Goal: Task Accomplishment & Management: Use online tool/utility

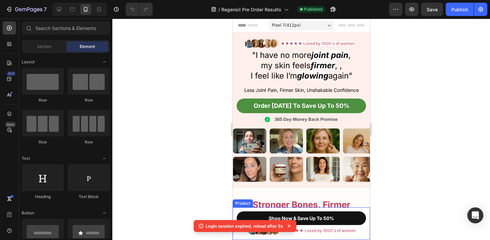
click at [369, 214] on div "Product Images Regensil - Exclusive Launch Offer Product Title $31.50 Product P…" at bounding box center [300, 224] width 137 height 33
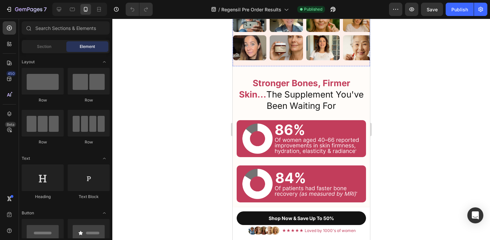
scroll to position [155, 0]
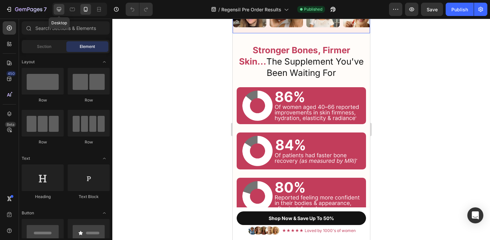
click at [59, 13] on div at bounding box center [59, 9] width 11 height 11
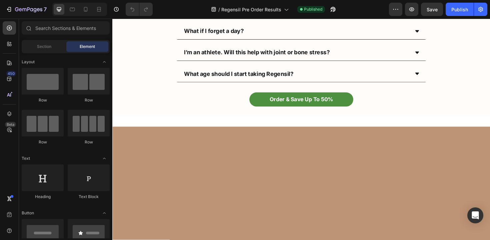
scroll to position [4560, 0]
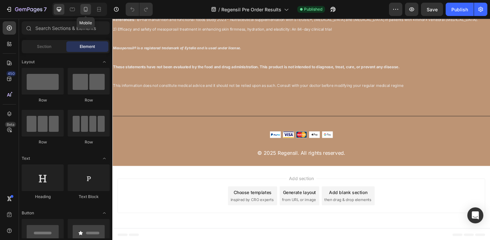
click at [84, 9] on icon at bounding box center [85, 9] width 7 height 7
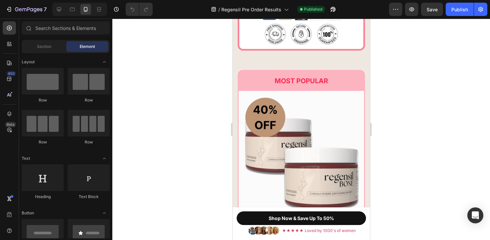
scroll to position [4229, 0]
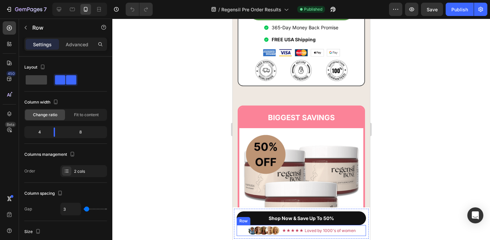
click at [236, 229] on div "Image ★★★★★ Loved by 1000's of women Text Block Row" at bounding box center [300, 230] width 129 height 11
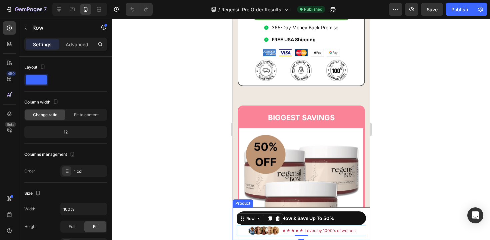
click at [234, 232] on div "Shop Now & Save Up To 50% Button Image ★★★★★ Loved by 1000's of women Text Bloc…" at bounding box center [301, 224] width 135 height 30
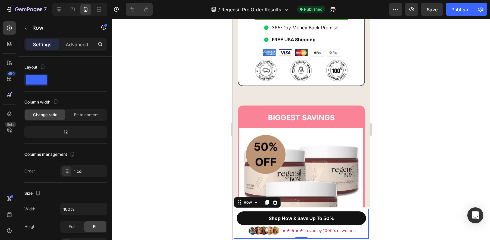
click at [368, 210] on div "Shop Now & Save Up To 50% Button Image ★★★★★ Loved by 1000's of women Text Bloc…" at bounding box center [301, 224] width 135 height 30
click at [250, 204] on div "Row" at bounding box center [247, 203] width 11 height 6
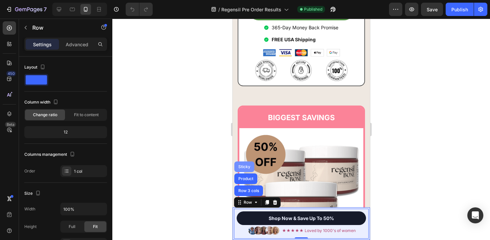
click at [246, 166] on div "Sticky" at bounding box center [244, 167] width 15 height 4
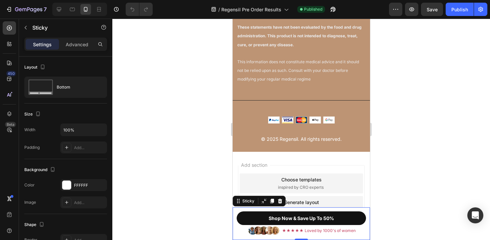
scroll to position [7383, 0]
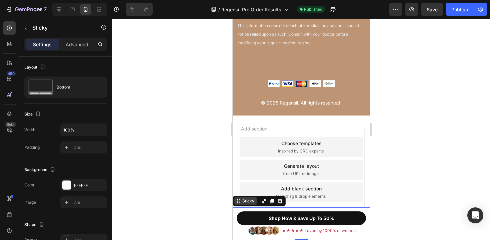
click at [246, 202] on div "Sticky" at bounding box center [248, 201] width 15 height 6
click at [262, 201] on icon at bounding box center [263, 201] width 5 height 5
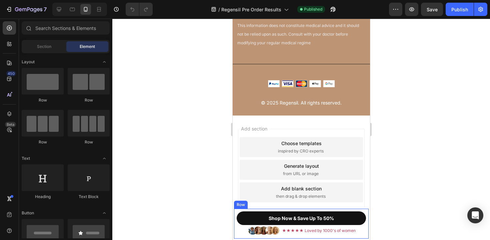
click at [234, 218] on div "Shop Now & Save Up To 50% Button Image ★★★★★ Loved by 1000's of women Text Bloc…" at bounding box center [301, 224] width 135 height 30
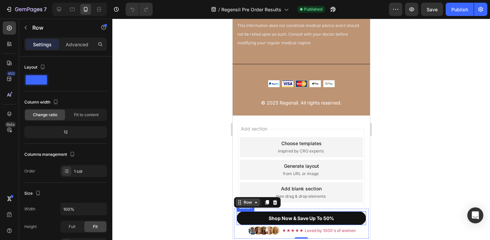
click at [245, 205] on div "Row" at bounding box center [247, 203] width 11 height 6
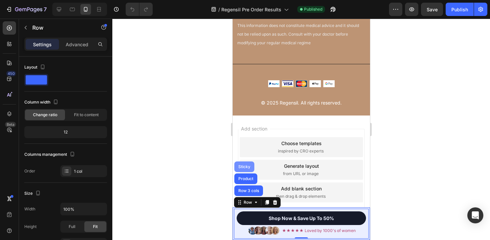
click at [245, 165] on div "Sticky" at bounding box center [244, 167] width 15 height 4
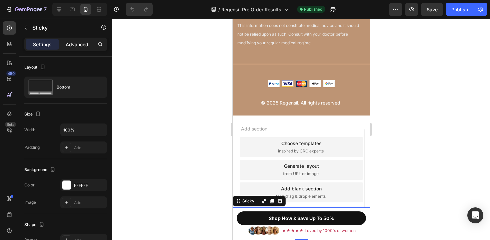
click at [77, 41] on p "Advanced" at bounding box center [77, 44] width 23 height 7
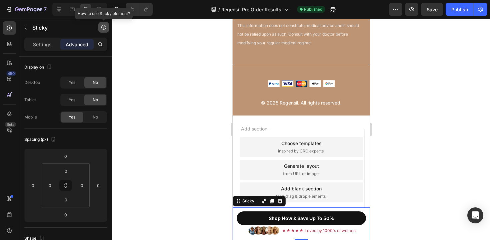
click at [102, 27] on icon "button" at bounding box center [103, 27] width 5 height 5
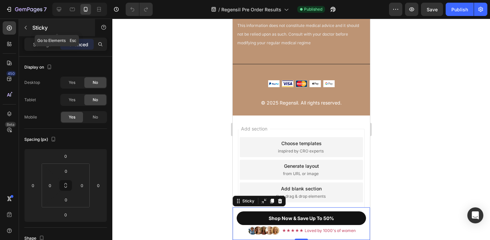
click at [28, 29] on button "button" at bounding box center [25, 27] width 11 height 11
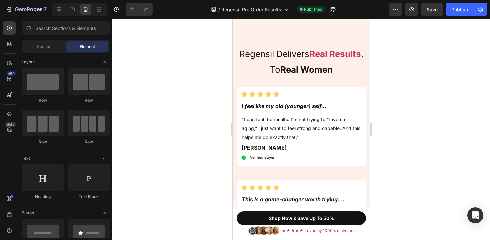
scroll to position [957, 0]
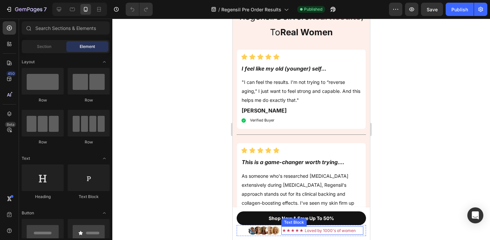
click at [289, 230] on span "★★★★★ Loved by 1000's of women" at bounding box center [319, 230] width 74 height 5
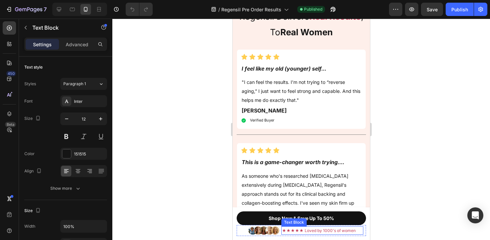
click at [289, 230] on span "★★★★★ Loved by 1000's of women" at bounding box center [319, 230] width 74 height 5
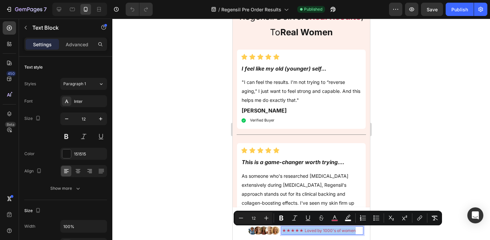
click at [159, 121] on div at bounding box center [301, 130] width 378 height 222
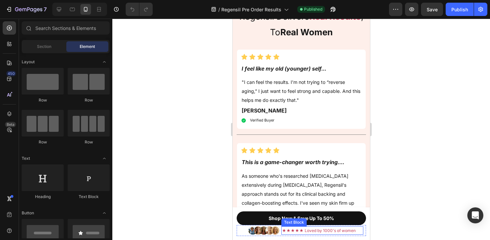
click at [300, 232] on span "★★★★★ Loved by 1000's of women" at bounding box center [319, 230] width 74 height 5
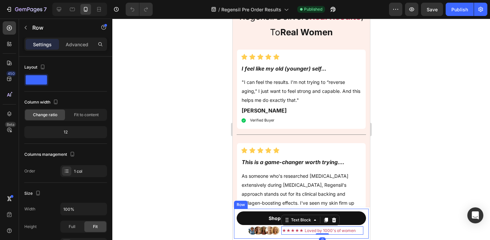
click at [234, 231] on div "Shop Now & Save Up To 50% Button Image ★★★★★ Loved by 1000's of women Text Bloc…" at bounding box center [301, 224] width 135 height 30
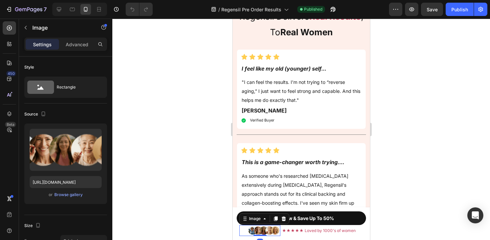
click at [254, 227] on img at bounding box center [263, 230] width 33 height 11
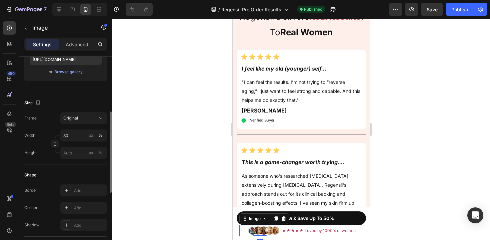
scroll to position [146, 0]
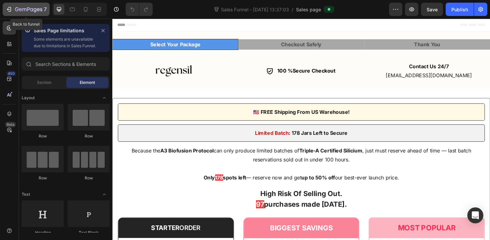
click at [25, 13] on div "7" at bounding box center [31, 9] width 32 height 8
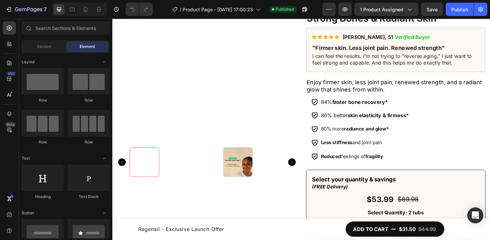
scroll to position [117, 0]
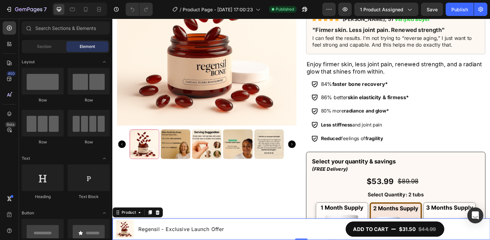
click at [312, 233] on div "Product Images Regensil - Exclusive Launch Offer Product Title Row ADD TO CART …" at bounding box center [312, 242] width 400 height 23
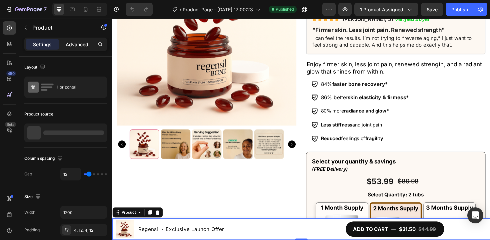
click at [71, 42] on p "Advanced" at bounding box center [77, 44] width 23 height 7
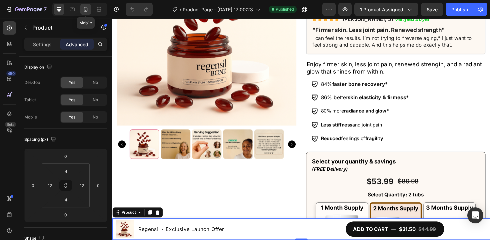
click at [84, 8] on icon at bounding box center [85, 9] width 7 height 7
type input "8"
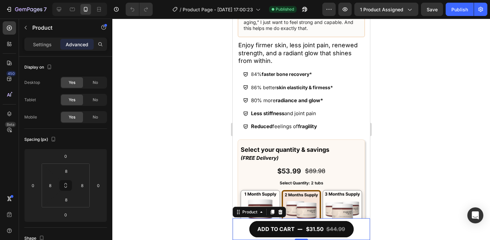
scroll to position [293, 0]
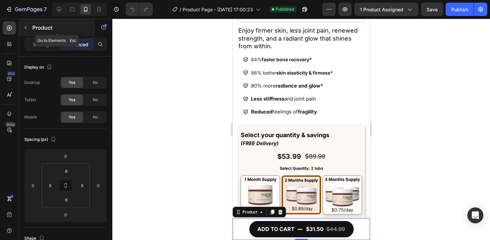
click at [28, 27] on icon "button" at bounding box center [25, 27] width 5 height 5
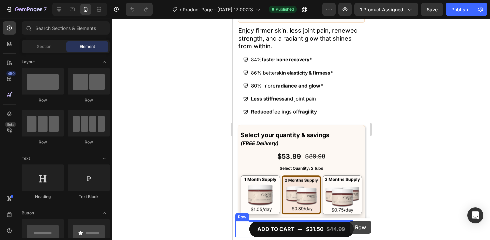
drag, startPoint x: 314, startPoint y: 111, endPoint x: 349, endPoint y: 221, distance: 115.6
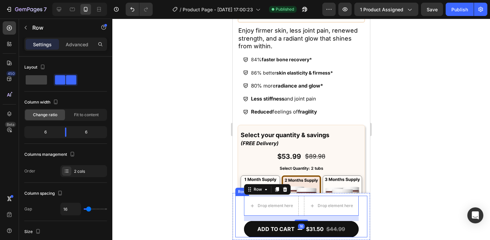
click at [361, 226] on div "Drop element here Drop element here Row 16 ADD TO CART $31.50 $44.99 Product Ca…" at bounding box center [301, 217] width 132 height 42
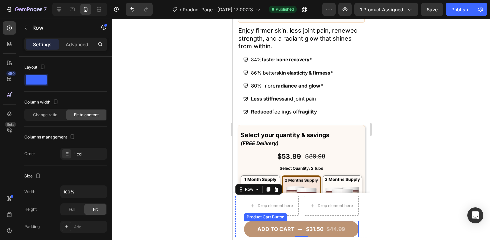
click at [244, 229] on button "ADD TO CART $31.50 $44.99" at bounding box center [301, 229] width 115 height 16
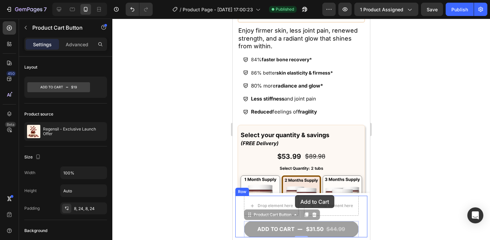
drag, startPoint x: 247, startPoint y: 216, endPoint x: 295, endPoint y: 195, distance: 52.4
drag, startPoint x: 247, startPoint y: 216, endPoint x: 300, endPoint y: 195, distance: 56.9
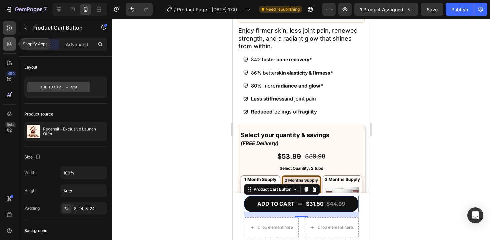
click at [6, 46] on icon at bounding box center [9, 44] width 7 height 7
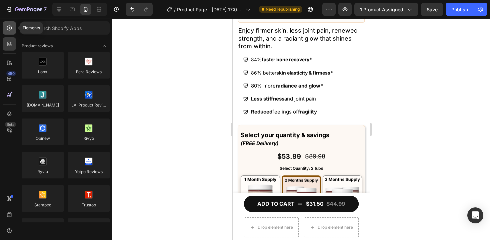
click at [8, 30] on icon at bounding box center [9, 28] width 5 height 5
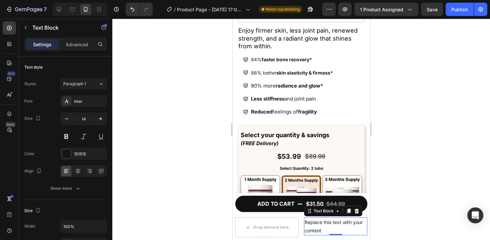
click at [333, 222] on div "Replace this text with your content" at bounding box center [335, 227] width 63 height 18
click at [333, 222] on p "Replace this text with your content" at bounding box center [335, 226] width 62 height 17
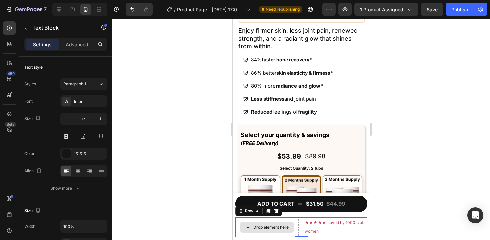
click at [297, 221] on div "Drop element here" at bounding box center [266, 228] width 63 height 20
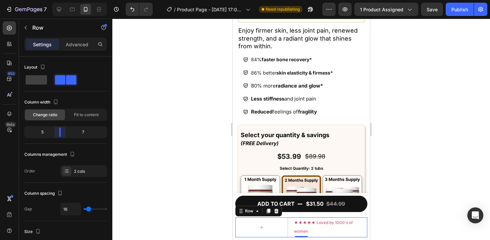
drag, startPoint x: 64, startPoint y: 133, endPoint x: 58, endPoint y: 132, distance: 6.0
click at [58, 0] on body "7 Version history / Product Page - [DATE] 17:00:23 Need republishing Preview 1 …" at bounding box center [245, 0] width 490 height 0
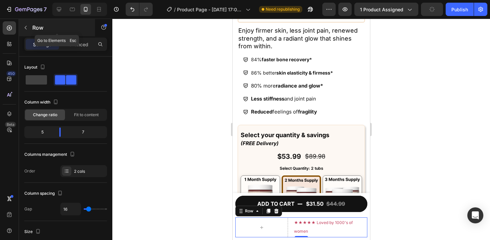
click at [27, 28] on icon "button" at bounding box center [25, 27] width 5 height 5
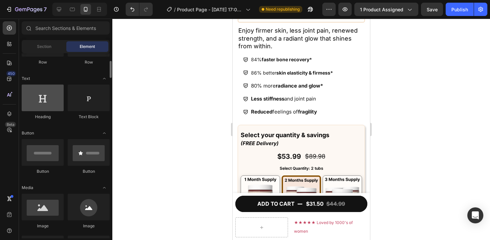
scroll to position [155, 0]
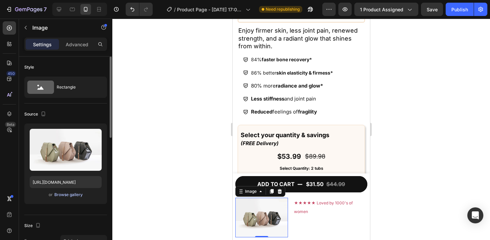
click at [72, 195] on div "Browse gallery" at bounding box center [68, 195] width 28 height 6
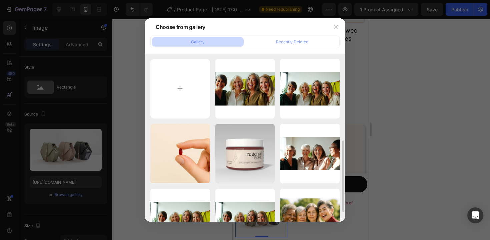
scroll to position [226, 0]
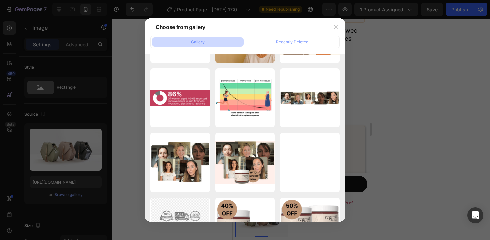
scroll to position [2106, 0]
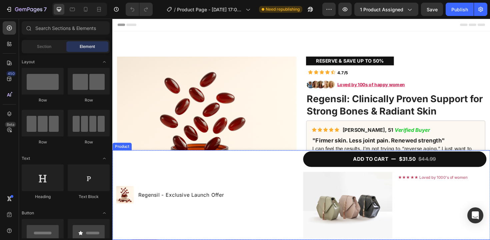
scroll to position [61, 0]
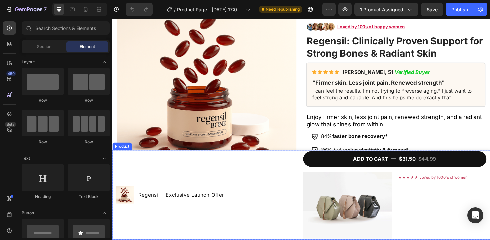
click at [301, 165] on div "Product Images Regensil - Exclusive Launch Offer Product Title Row" at bounding box center [213, 206] width 194 height 92
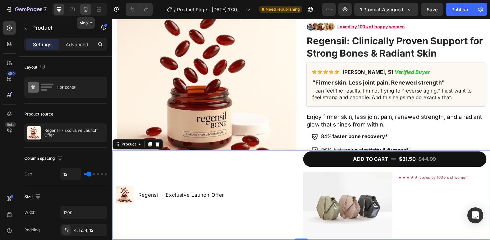
click at [89, 10] on icon at bounding box center [85, 9] width 7 height 7
type input "0"
type input "100%"
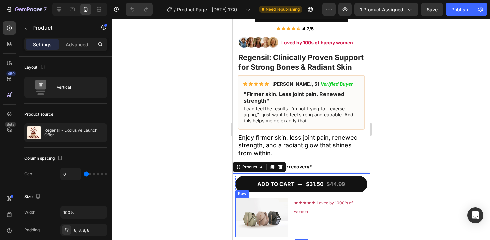
scroll to position [193, 0]
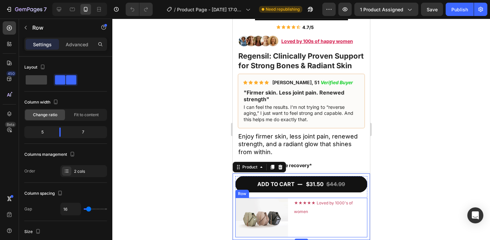
click at [291, 206] on div "Image ★★★★★ Loved by 1000's of women Text Block Row" at bounding box center [301, 218] width 132 height 40
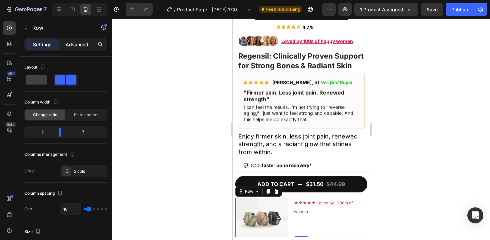
click at [74, 41] on p "Advanced" at bounding box center [77, 44] width 23 height 7
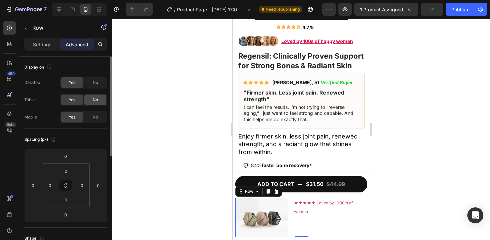
click at [93, 96] on div "No" at bounding box center [95, 100] width 22 height 11
click at [94, 114] on div "No" at bounding box center [95, 117] width 22 height 11
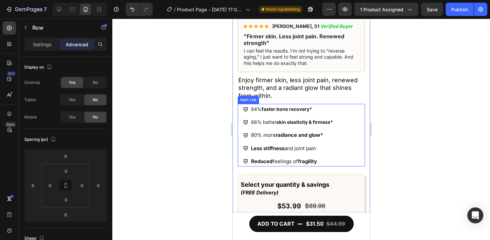
scroll to position [276, 0]
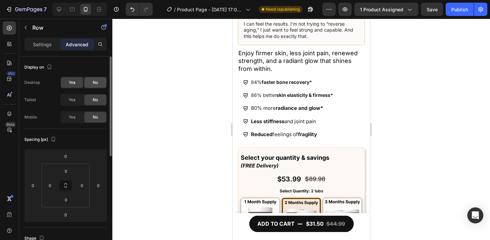
click at [98, 87] on div "No" at bounding box center [95, 82] width 22 height 11
click at [72, 118] on span "Yes" at bounding box center [72, 117] width 7 height 6
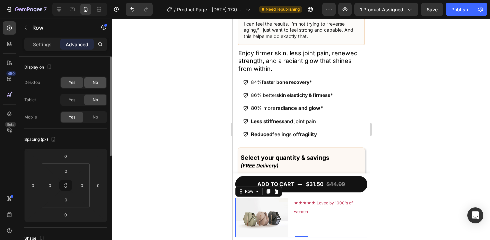
click at [97, 80] on span "No" at bounding box center [95, 83] width 5 height 6
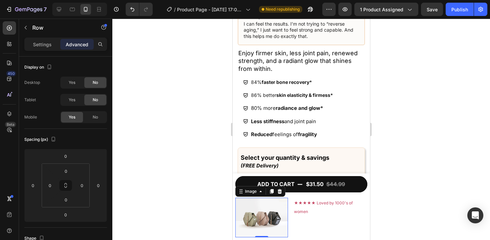
click at [261, 219] on img at bounding box center [261, 218] width 53 height 40
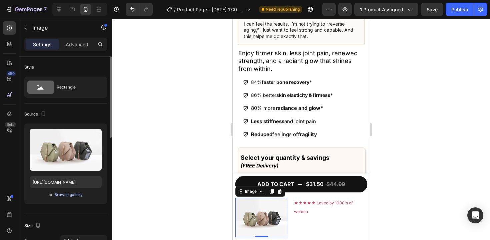
click at [69, 195] on div "Browse gallery" at bounding box center [68, 195] width 28 height 6
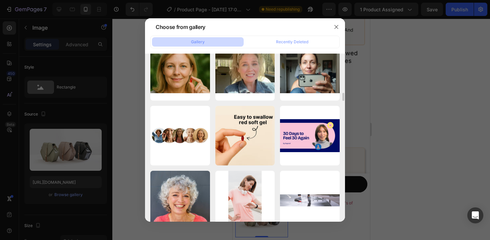
scroll to position [798, 0]
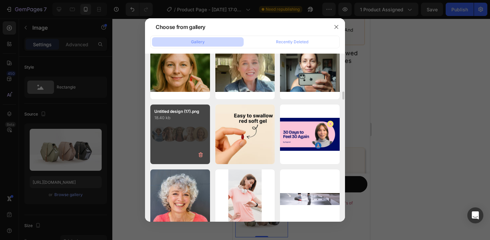
click at [185, 118] on p "18.40 kb" at bounding box center [180, 118] width 52 height 7
type input "[URL][DOMAIN_NAME]"
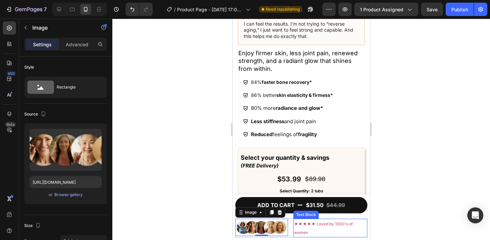
click at [309, 231] on div "★★★★★ Loved by 1000's of women Text Block" at bounding box center [330, 228] width 74 height 19
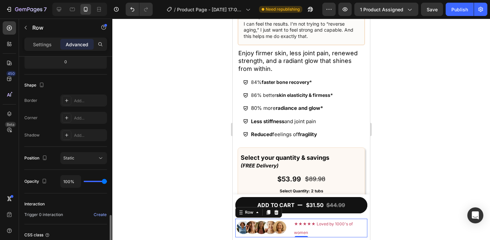
scroll to position [209, 0]
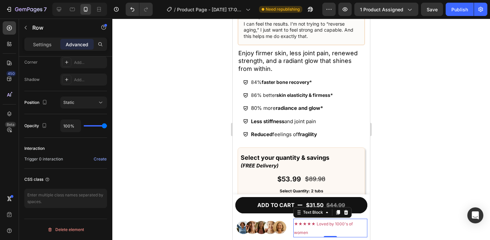
click at [308, 226] on span "★★★★★ Loved by 1000's of women" at bounding box center [323, 229] width 59 height 14
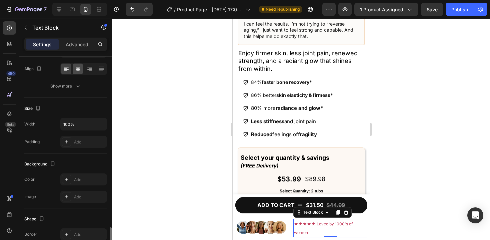
scroll to position [192, 0]
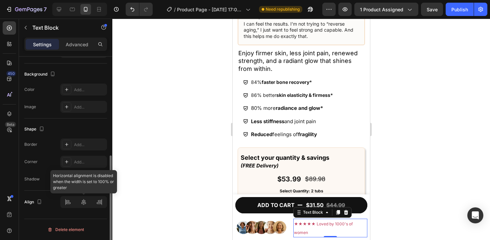
click at [84, 205] on div at bounding box center [83, 202] width 47 height 12
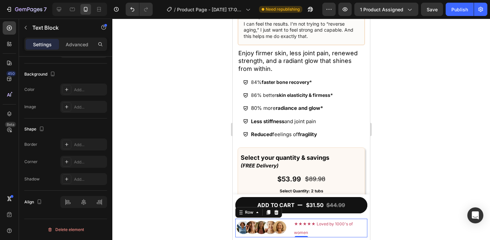
click at [288, 221] on div "Image ★★★★★ Loved by 1000's of women Text Block Row 0" at bounding box center [301, 228] width 132 height 19
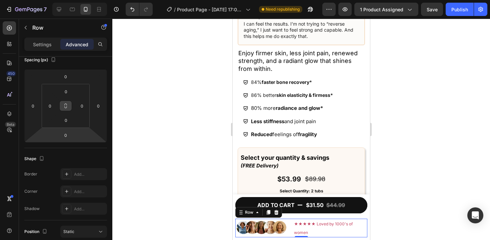
scroll to position [209, 0]
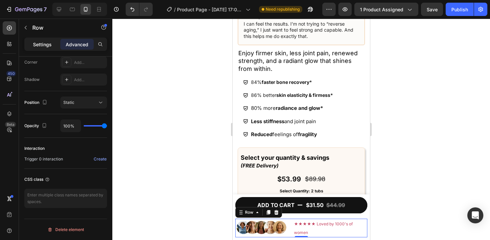
click at [40, 44] on p "Settings" at bounding box center [42, 44] width 19 height 7
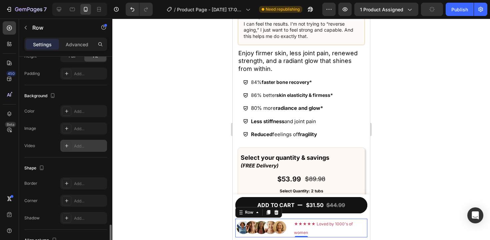
scroll to position [263, 0]
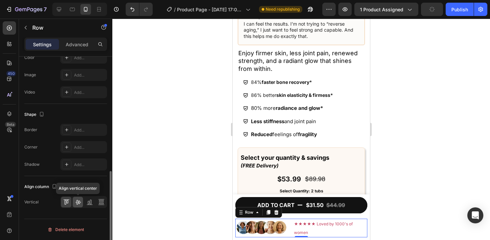
click at [79, 202] on icon at bounding box center [78, 202] width 7 height 7
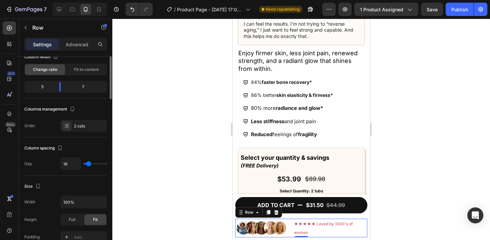
scroll to position [0, 0]
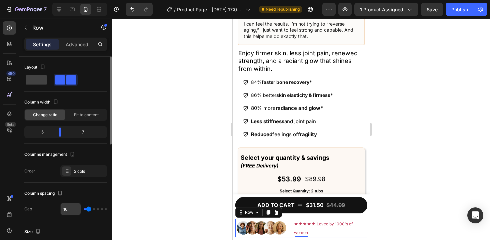
click at [71, 211] on input "16" at bounding box center [71, 209] width 20 height 12
type input "5"
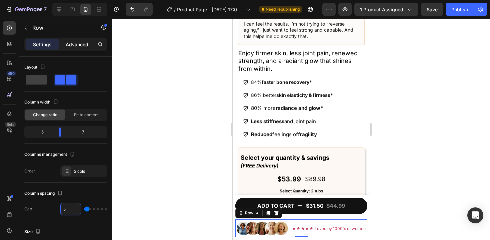
click at [81, 42] on p "Advanced" at bounding box center [77, 44] width 23 height 7
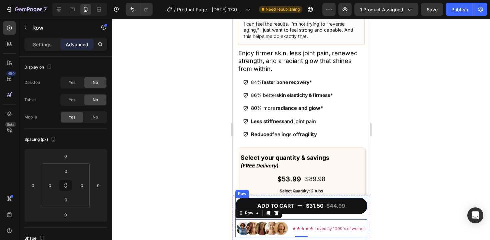
click at [310, 216] on div "ADD TO CART $31.50 $44.99 Product Cart Button" at bounding box center [301, 209] width 132 height 22
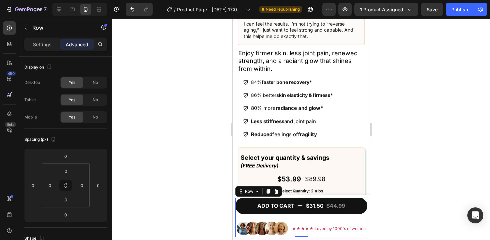
click at [247, 218] on div "ADD TO CART $31.50 $44.99 Product Cart Button" at bounding box center [301, 209] width 132 height 22
click at [38, 49] on div "Settings" at bounding box center [42, 44] width 33 height 11
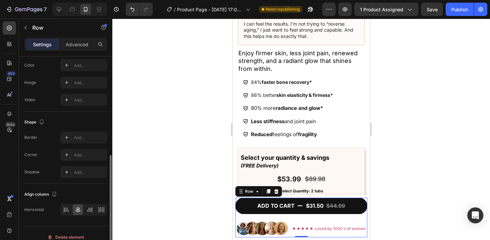
scroll to position [207, 0]
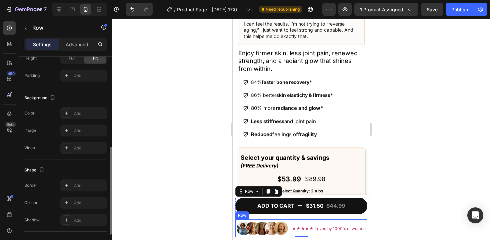
click at [297, 221] on div "★★★★★ Loved by 1000's of women Text Block" at bounding box center [329, 229] width 76 height 18
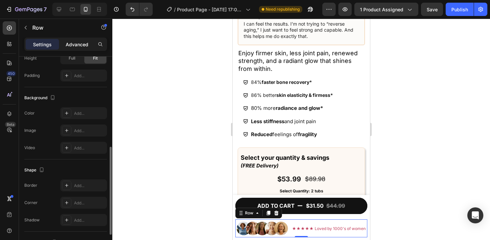
click at [76, 41] on p "Advanced" at bounding box center [77, 44] width 23 height 7
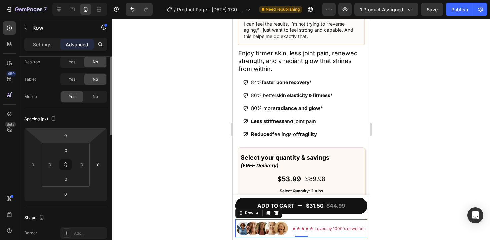
scroll to position [0, 0]
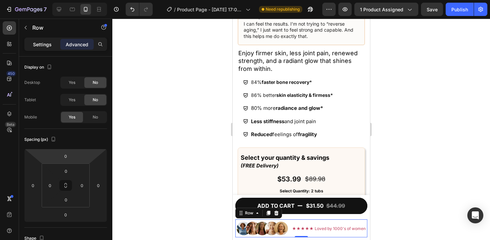
click at [38, 44] on p "Settings" at bounding box center [42, 44] width 19 height 7
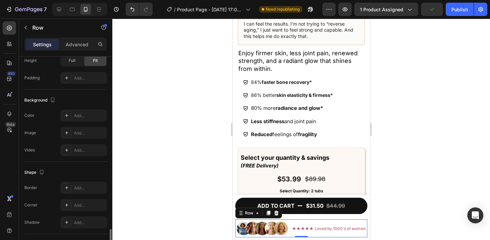
scroll to position [263, 0]
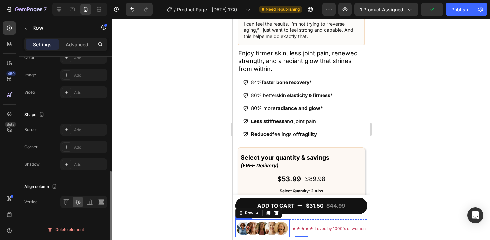
click at [261, 230] on img at bounding box center [262, 229] width 54 height 18
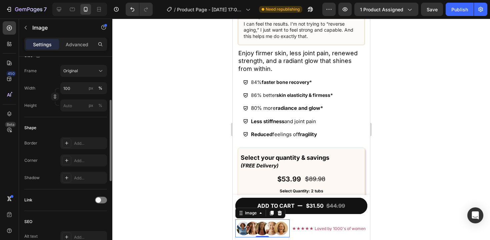
scroll to position [149, 0]
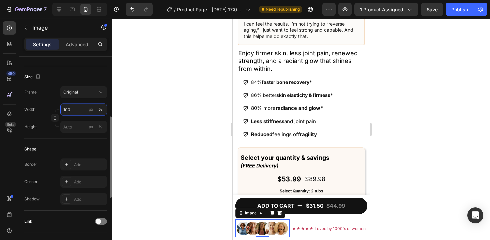
click at [76, 113] on input "100" at bounding box center [83, 110] width 47 height 12
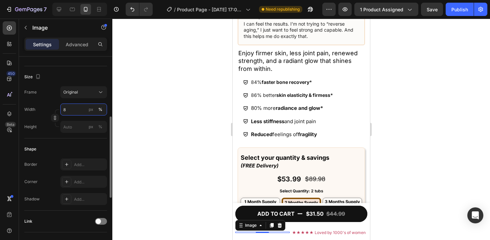
type input "80"
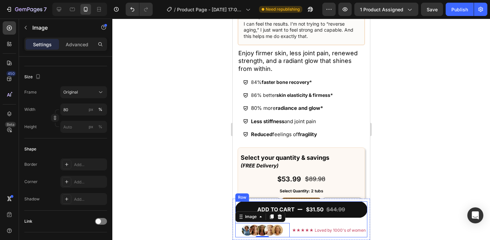
click at [307, 223] on div "ADD TO CART $31.50 $44.99 Product Cart Button" at bounding box center [301, 213] width 132 height 22
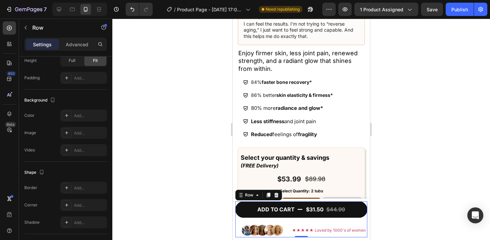
scroll to position [0, 0]
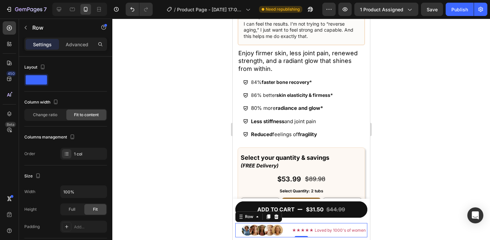
click at [318, 224] on div "★★★★★ Loved by 1000's of women Text Block" at bounding box center [329, 230] width 76 height 14
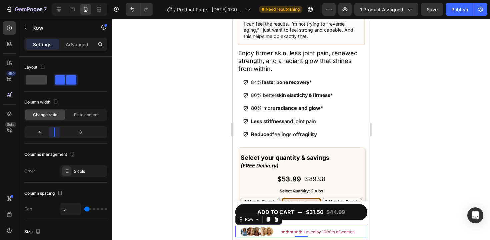
drag, startPoint x: 62, startPoint y: 134, endPoint x: 53, endPoint y: 134, distance: 9.0
click at [53, 0] on body "7 Version history / Product Page - [DATE] 17:00:23 Need republishing Preview 1 …" at bounding box center [245, 0] width 490 height 0
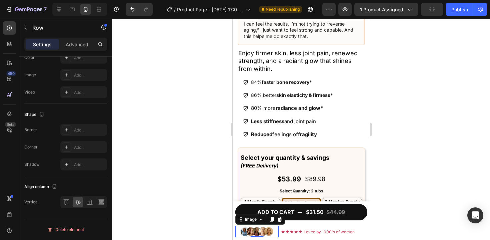
click at [272, 232] on img at bounding box center [256, 232] width 35 height 12
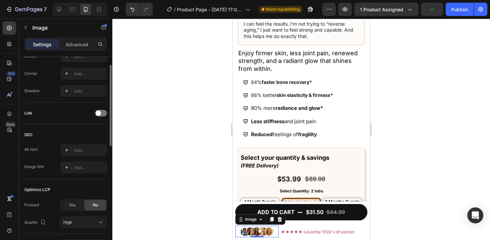
scroll to position [301, 0]
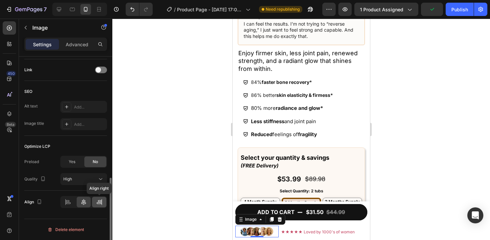
click at [102, 202] on icon at bounding box center [99, 202] width 7 height 7
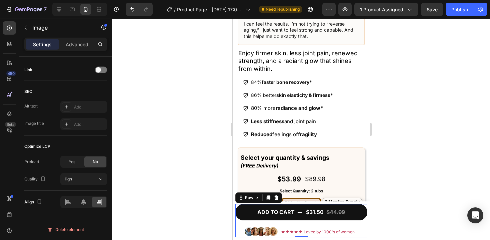
scroll to position [0, 0]
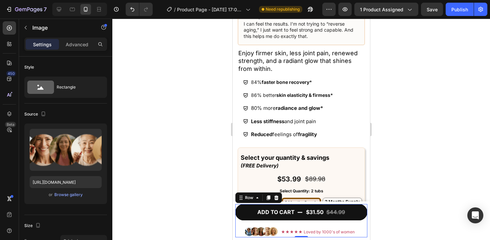
click at [327, 225] on div "ADD TO CART $31.50 $44.99 Product Cart Button" at bounding box center [301, 215] width 132 height 22
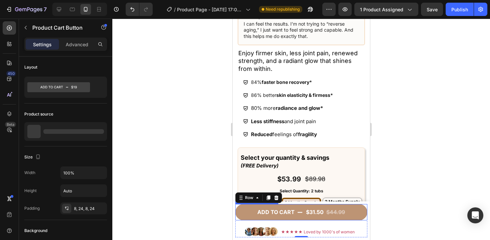
click at [362, 219] on button "ADD TO CART $31.50 $44.99" at bounding box center [301, 212] width 132 height 16
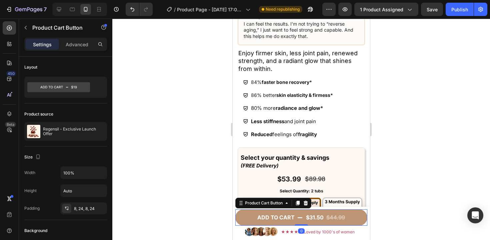
drag, startPoint x: 304, startPoint y: 226, endPoint x: 312, endPoint y: 210, distance: 17.6
click at [312, 210] on div "ADD TO CART $31.50 $44.99 Product Cart Button 0" at bounding box center [301, 218] width 132 height 16
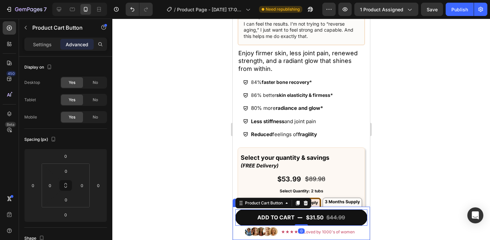
click at [407, 168] on div at bounding box center [301, 130] width 378 height 222
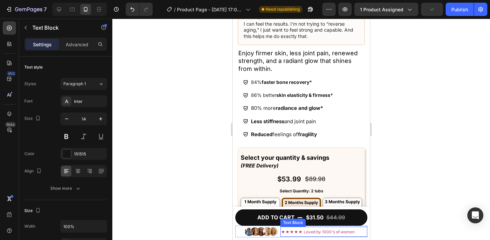
click at [311, 230] on span "★★★★★ Loved by 1000's of women" at bounding box center [318, 232] width 74 height 5
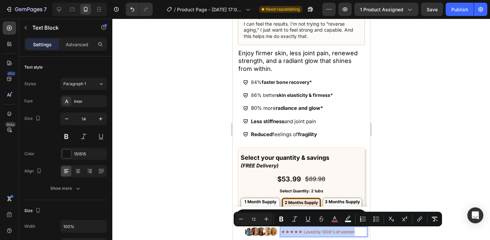
click at [311, 230] on span "★★★★★ Loved by 1000's of women" at bounding box center [318, 232] width 74 height 5
click at [69, 119] on icon "button" at bounding box center [66, 119] width 7 height 7
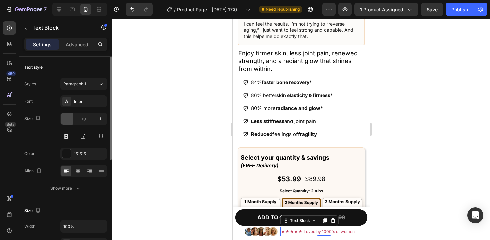
click at [69, 119] on icon "button" at bounding box center [66, 119] width 7 height 7
type input "12"
click at [183, 158] on div at bounding box center [301, 130] width 378 height 222
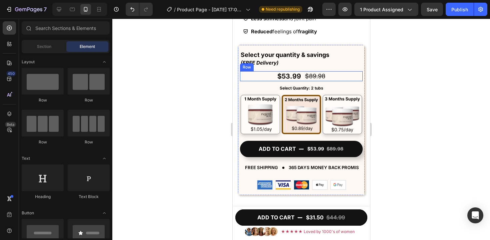
scroll to position [386, 0]
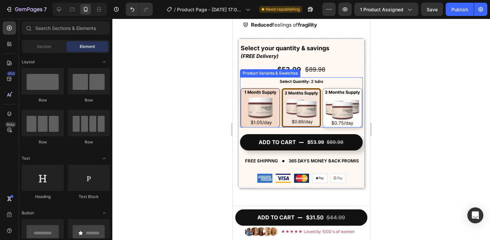
click at [257, 106] on img at bounding box center [260, 108] width 39 height 39
click at [260, 88] on input "1 tub 1 tub" at bounding box center [260, 88] width 0 height 0
radio input "true"
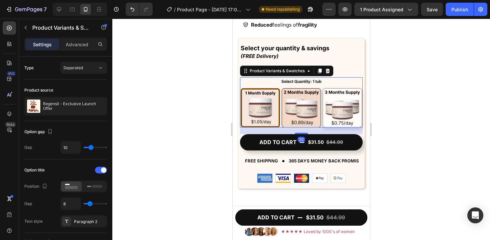
click at [293, 107] on img at bounding box center [301, 108] width 39 height 39
click at [301, 88] on input "2 tubs 2 tubs" at bounding box center [301, 88] width 0 height 0
radio input "true"
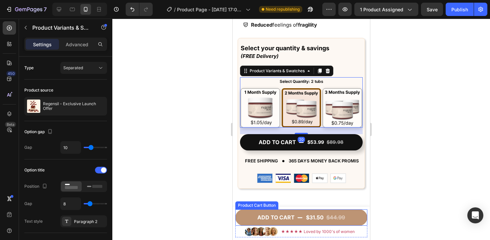
click at [248, 217] on button "ADD TO CART $31.50 $44.99" at bounding box center [301, 218] width 132 height 16
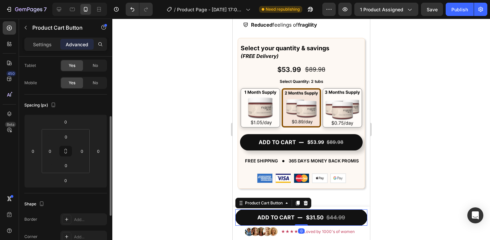
scroll to position [134, 0]
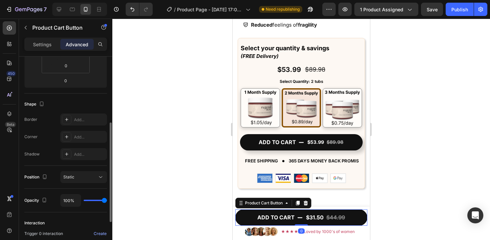
click at [50, 50] on div "Settings Advanced" at bounding box center [65, 44] width 83 height 13
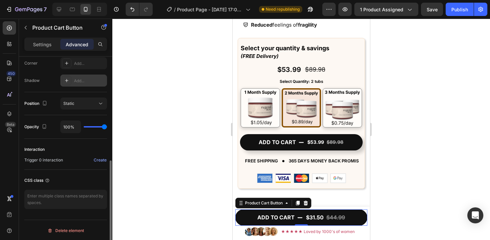
scroll to position [209, 0]
click at [36, 45] on p "Settings" at bounding box center [42, 44] width 19 height 7
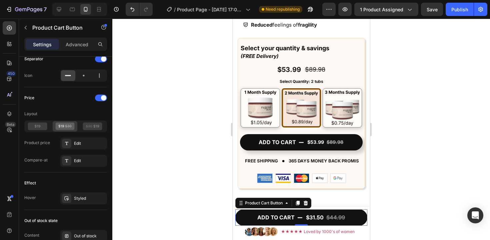
scroll to position [593, 0]
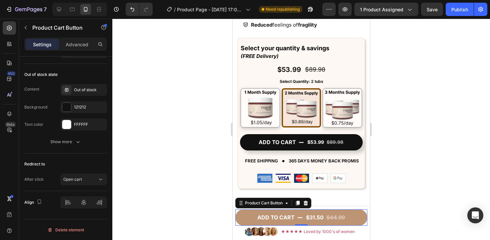
click at [247, 216] on button "ADD TO CART $31.50 $44.99" at bounding box center [301, 218] width 132 height 16
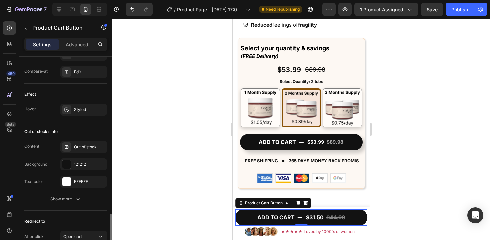
scroll to position [552, 0]
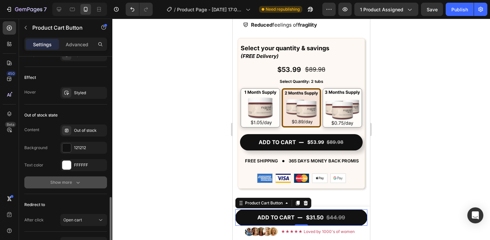
click at [68, 185] on div "Show more" at bounding box center [65, 182] width 31 height 7
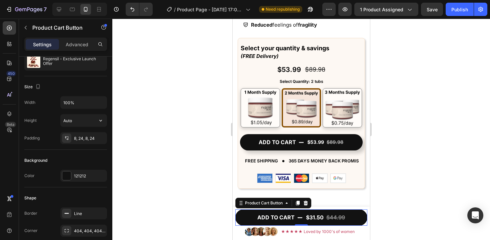
scroll to position [0, 0]
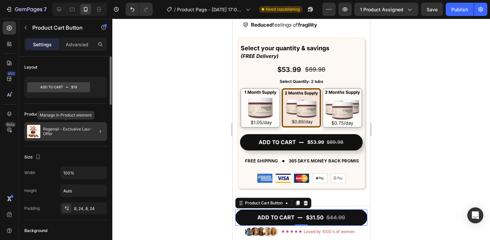
click at [78, 131] on p "Regensil - Exclusive Launch Offer" at bounding box center [73, 131] width 61 height 9
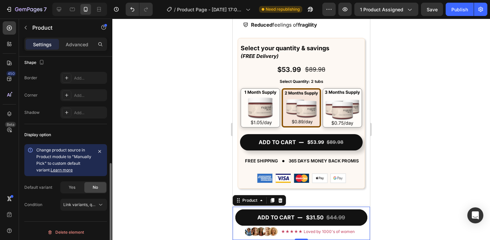
scroll to position [230, 0]
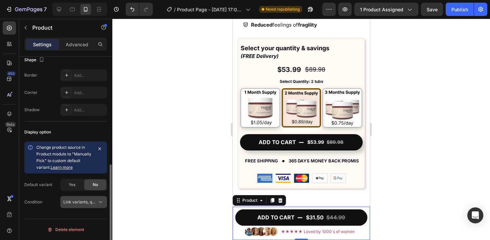
click at [76, 203] on span "Link variants, quantity <br> between same products" at bounding box center [112, 202] width 98 height 5
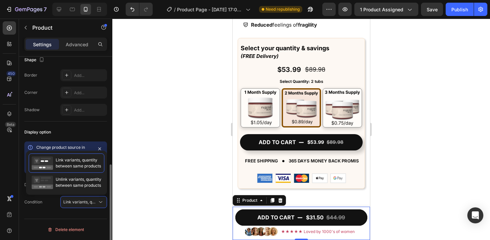
click at [41, 206] on div "Condition" at bounding box center [33, 202] width 18 height 11
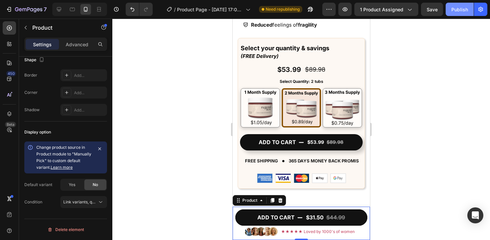
click at [456, 10] on div "Publish" at bounding box center [460, 9] width 17 height 7
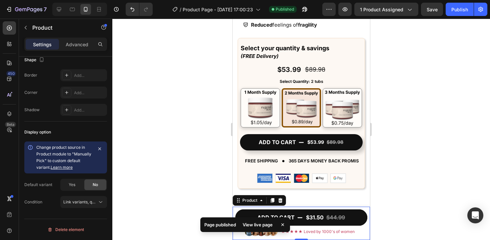
click at [261, 225] on div "View live page" at bounding box center [258, 224] width 38 height 9
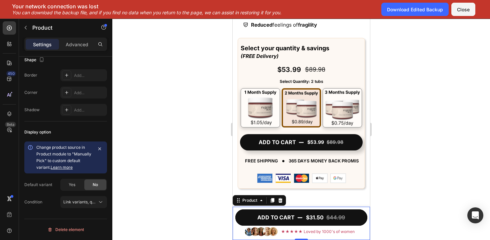
click at [147, 130] on div at bounding box center [301, 130] width 378 height 222
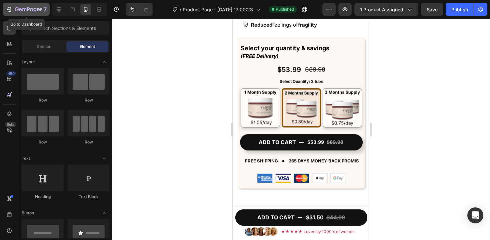
click at [12, 11] on icon "button" at bounding box center [9, 9] width 7 height 7
